Goal: Task Accomplishment & Management: Use online tool/utility

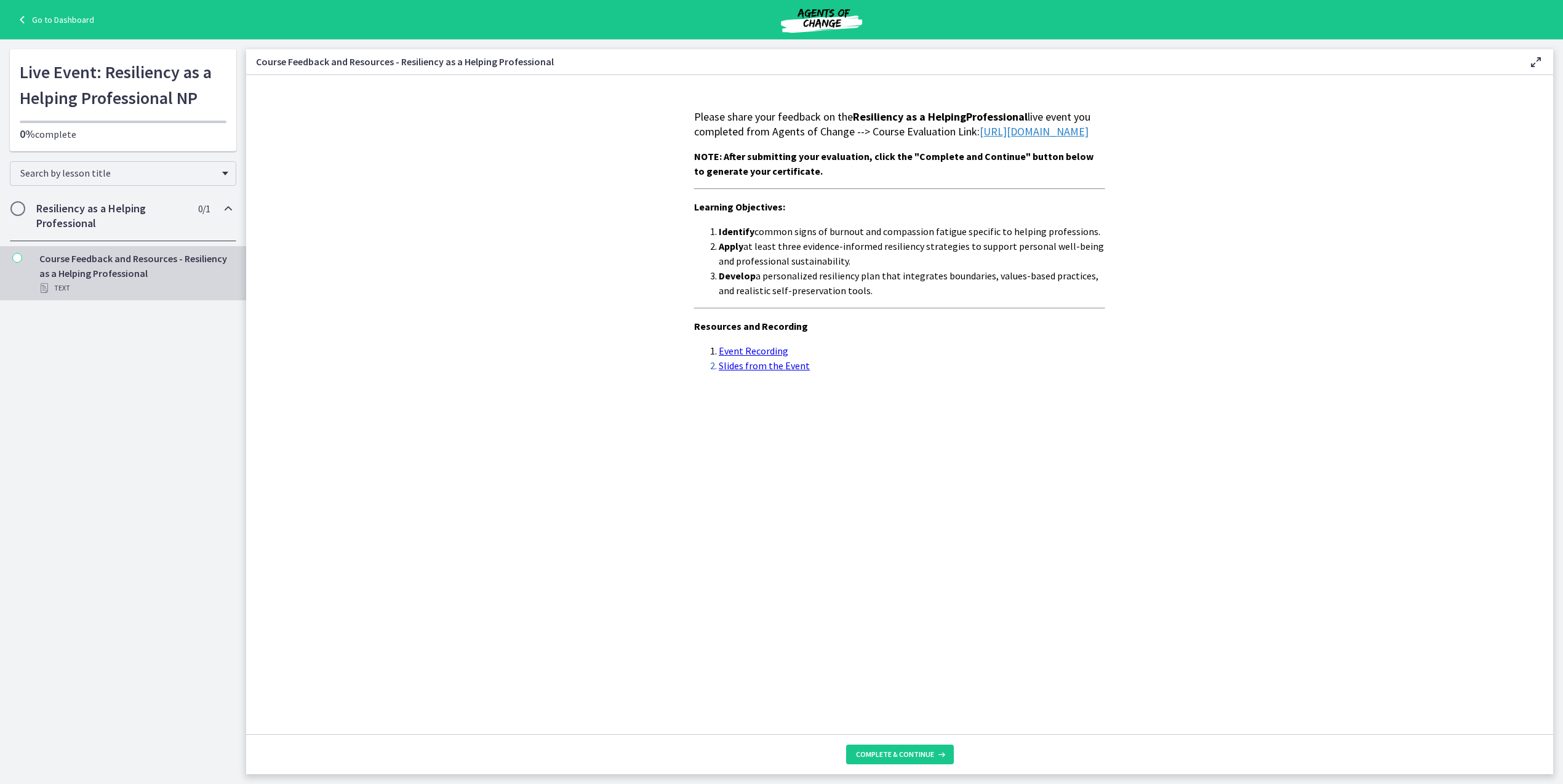
click at [980, 139] on link "[URL][DOMAIN_NAME]" at bounding box center [1034, 132] width 109 height 14
click at [890, 753] on span "Complete & continue" at bounding box center [895, 754] width 78 height 10
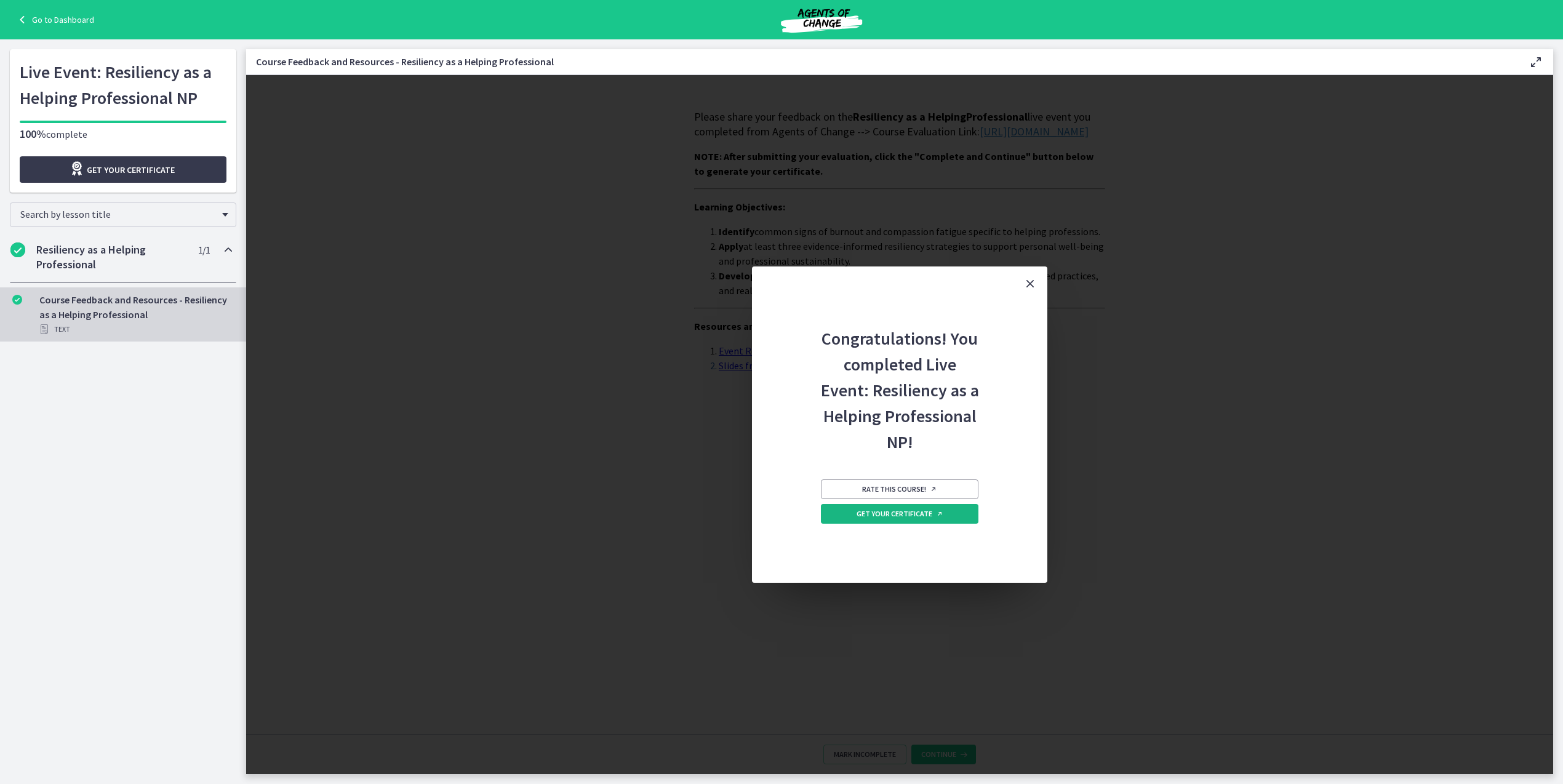
click at [904, 515] on span "Get your certificate" at bounding box center [899, 514] width 86 height 10
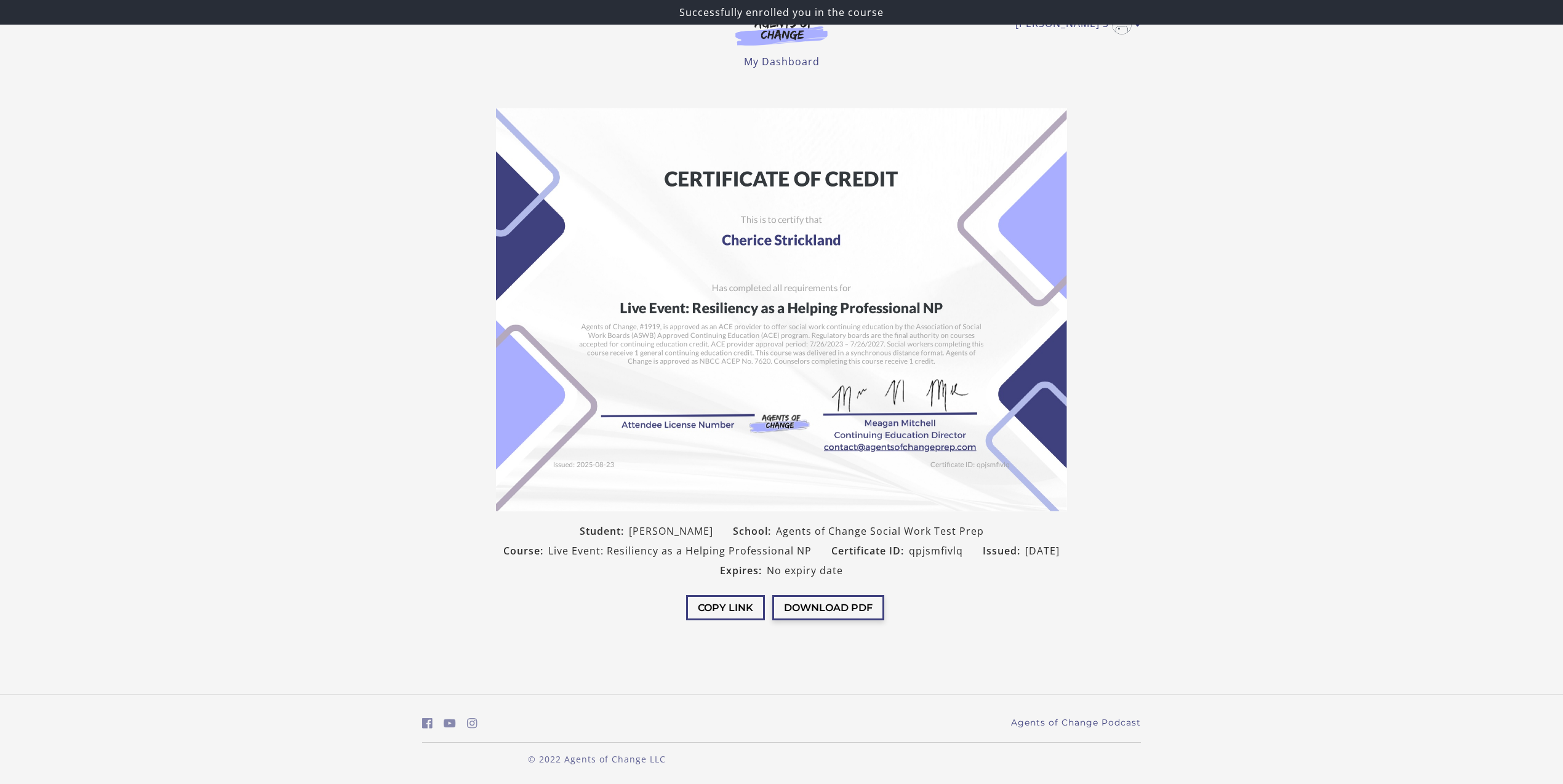
click at [819, 612] on button "Download PDF" at bounding box center [829, 607] width 112 height 25
